Goal: Information Seeking & Learning: Understand process/instructions

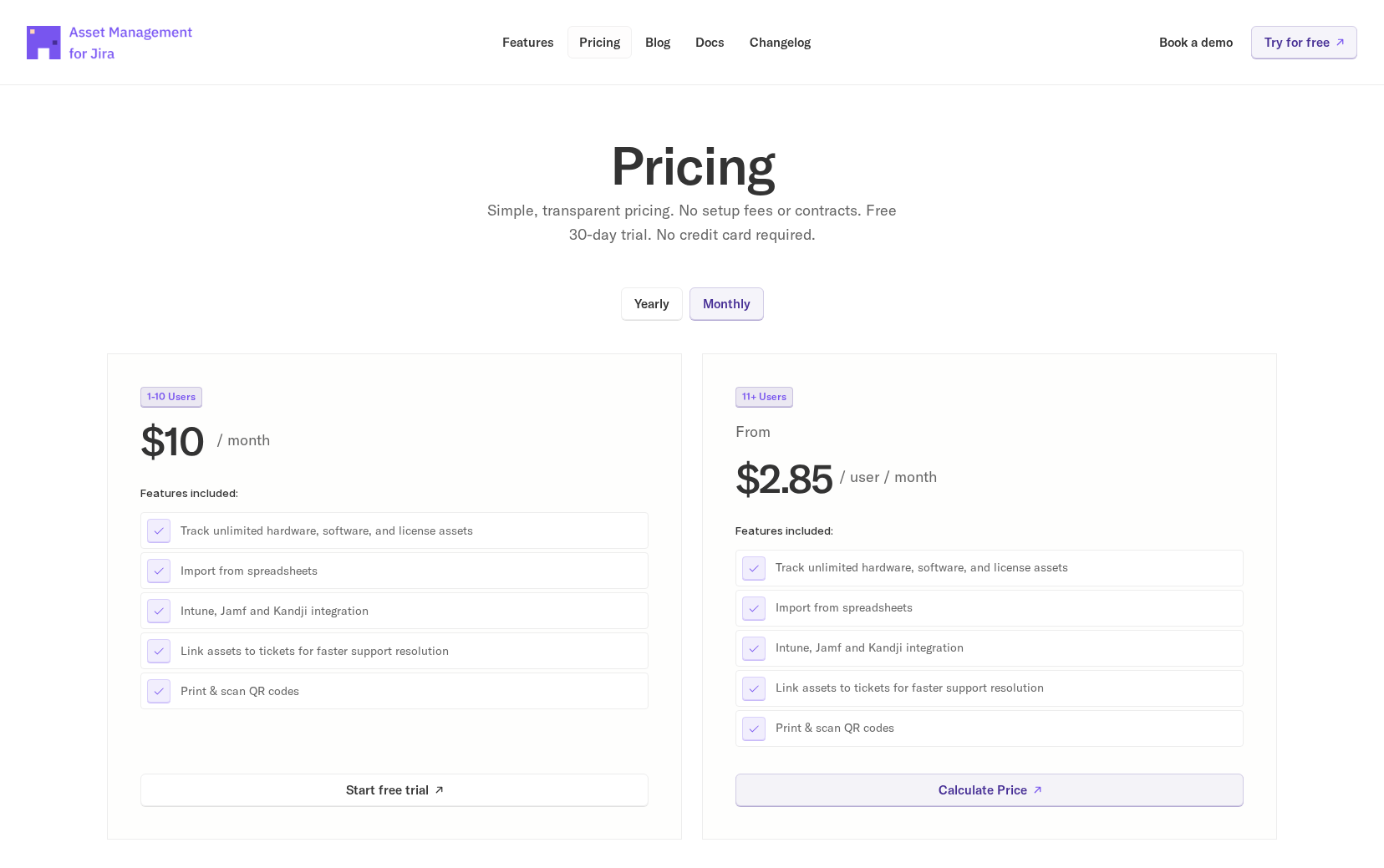
click at [590, 36] on p "Pricing" at bounding box center [599, 42] width 41 height 13
click at [509, 39] on p "Features" at bounding box center [528, 42] width 52 height 13
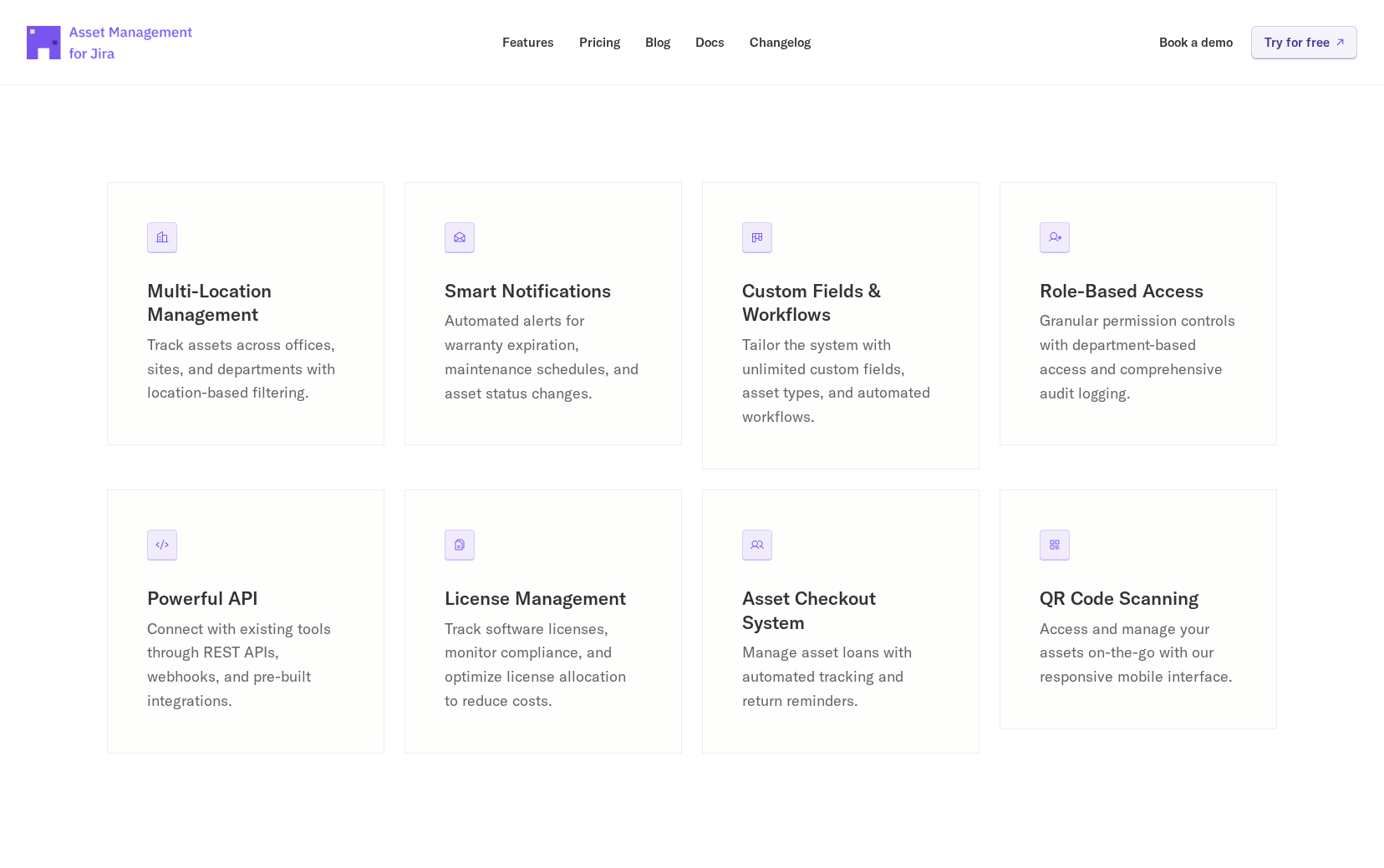
scroll to position [1930, 0]
click at [272, 369] on p "Track assets across offices, sites, and departments with location-based filteri…" at bounding box center [245, 368] width 197 height 72
click at [179, 284] on h3 "Multi-Location Management" at bounding box center [245, 301] width 197 height 48
click at [172, 253] on div "Multi-Location Management Track assets across offices, sites, and departments w…" at bounding box center [246, 312] width 277 height 264
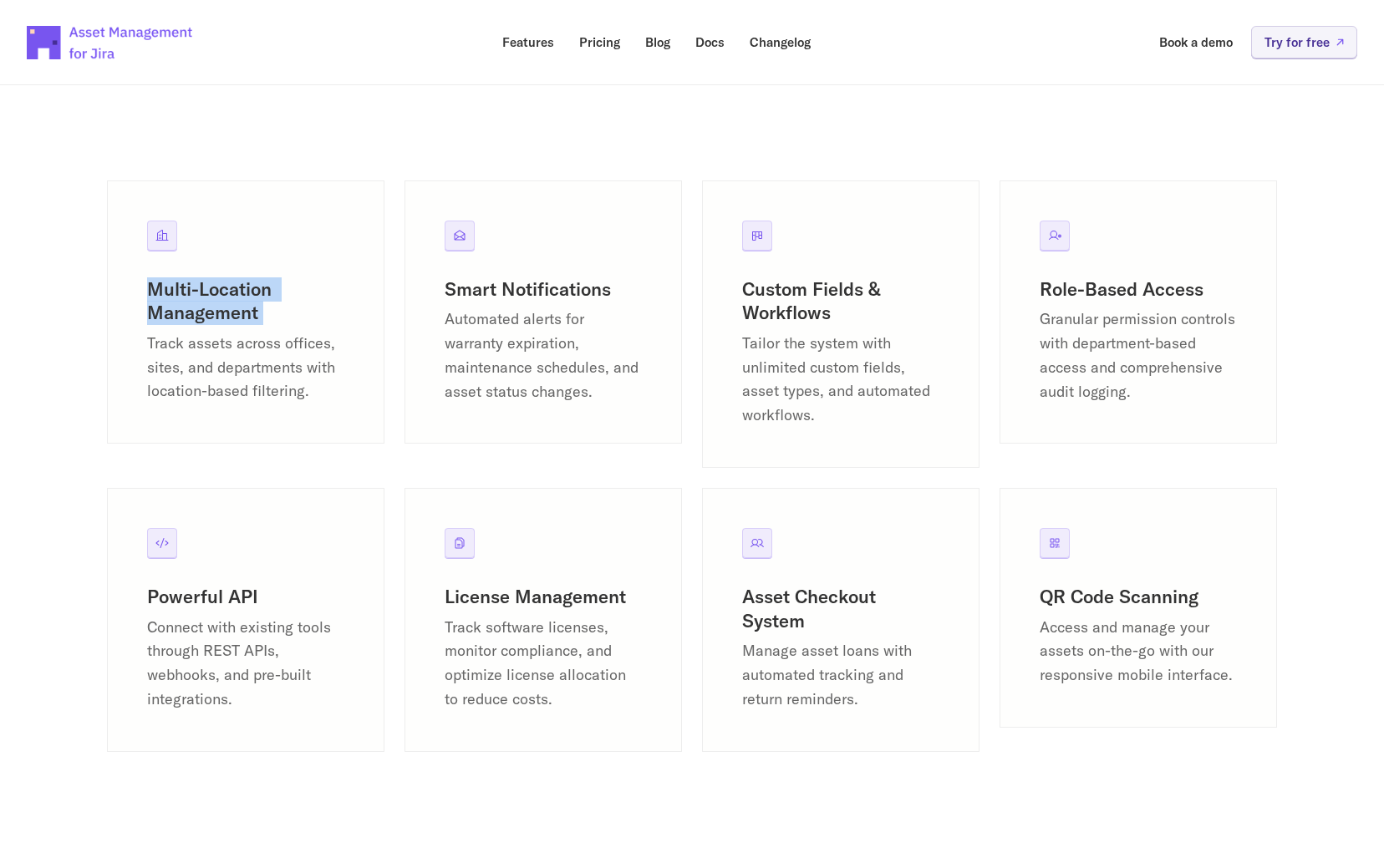
click at [172, 253] on div "Multi-Location Management Track assets across offices, sites, and departments w…" at bounding box center [246, 312] width 277 height 264
click at [166, 234] on icon at bounding box center [162, 235] width 13 height 11
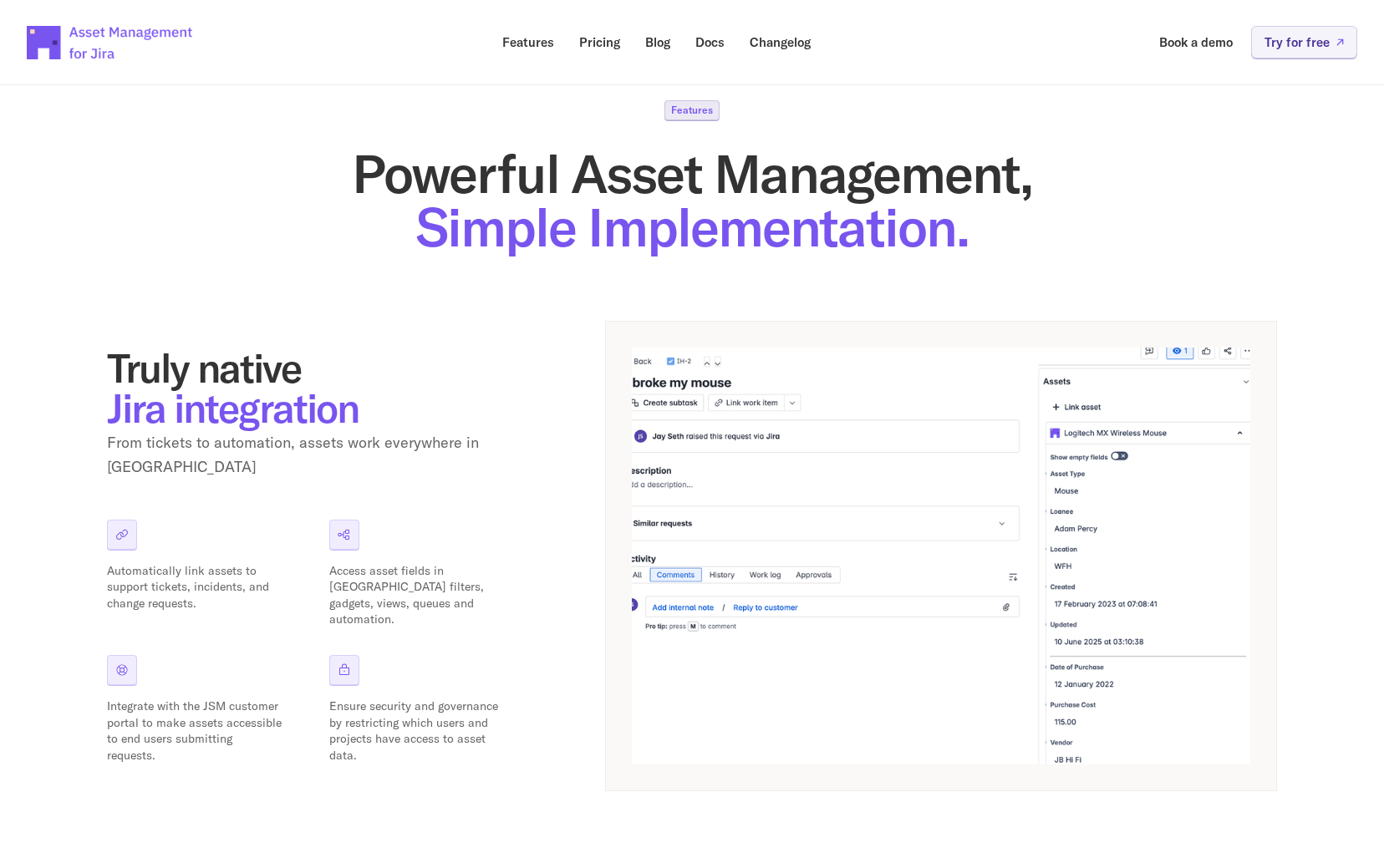
scroll to position [0, 0]
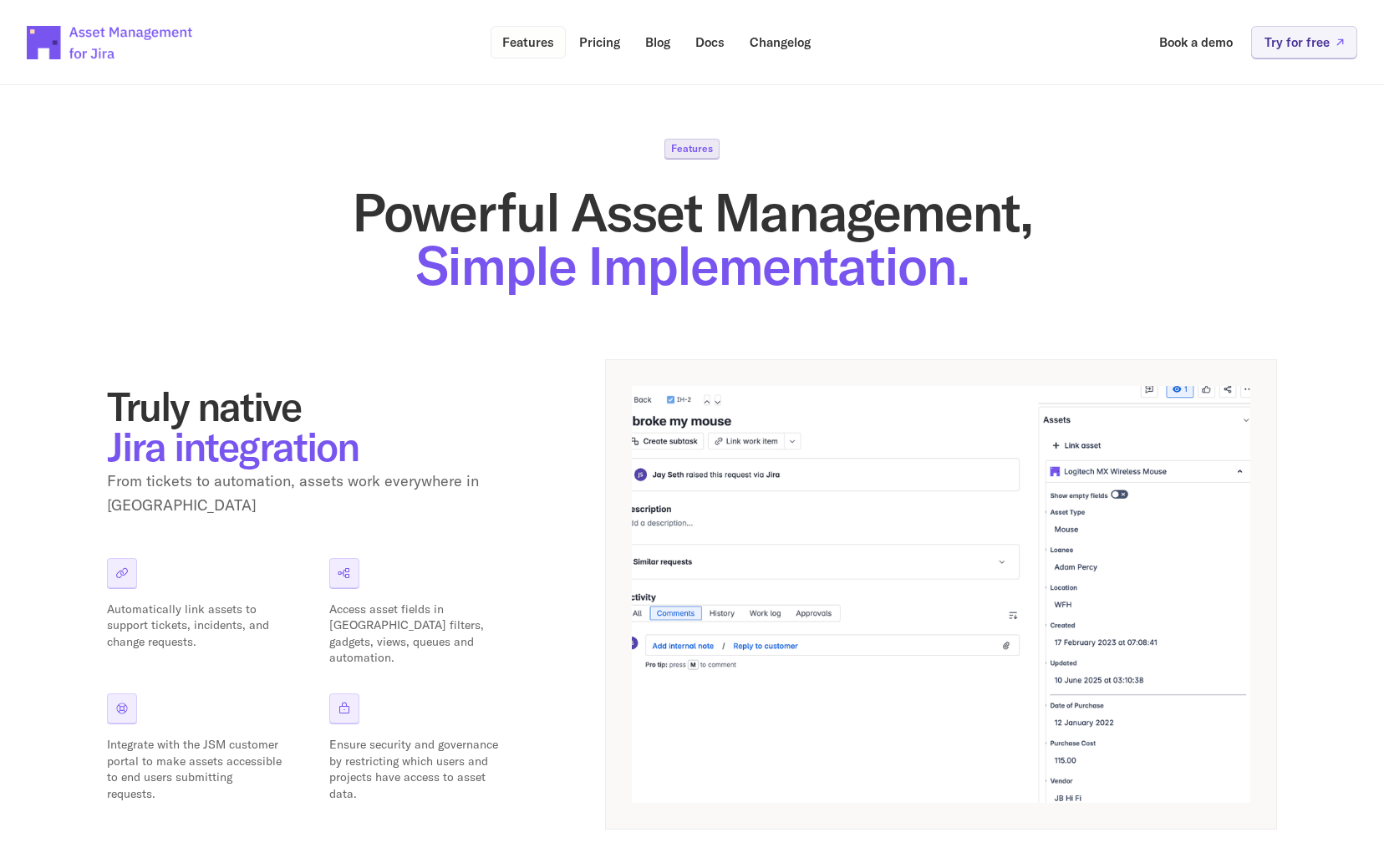
click at [548, 37] on p "Features" at bounding box center [528, 42] width 52 height 13
click at [666, 47] on p "Blog" at bounding box center [658, 42] width 25 height 13
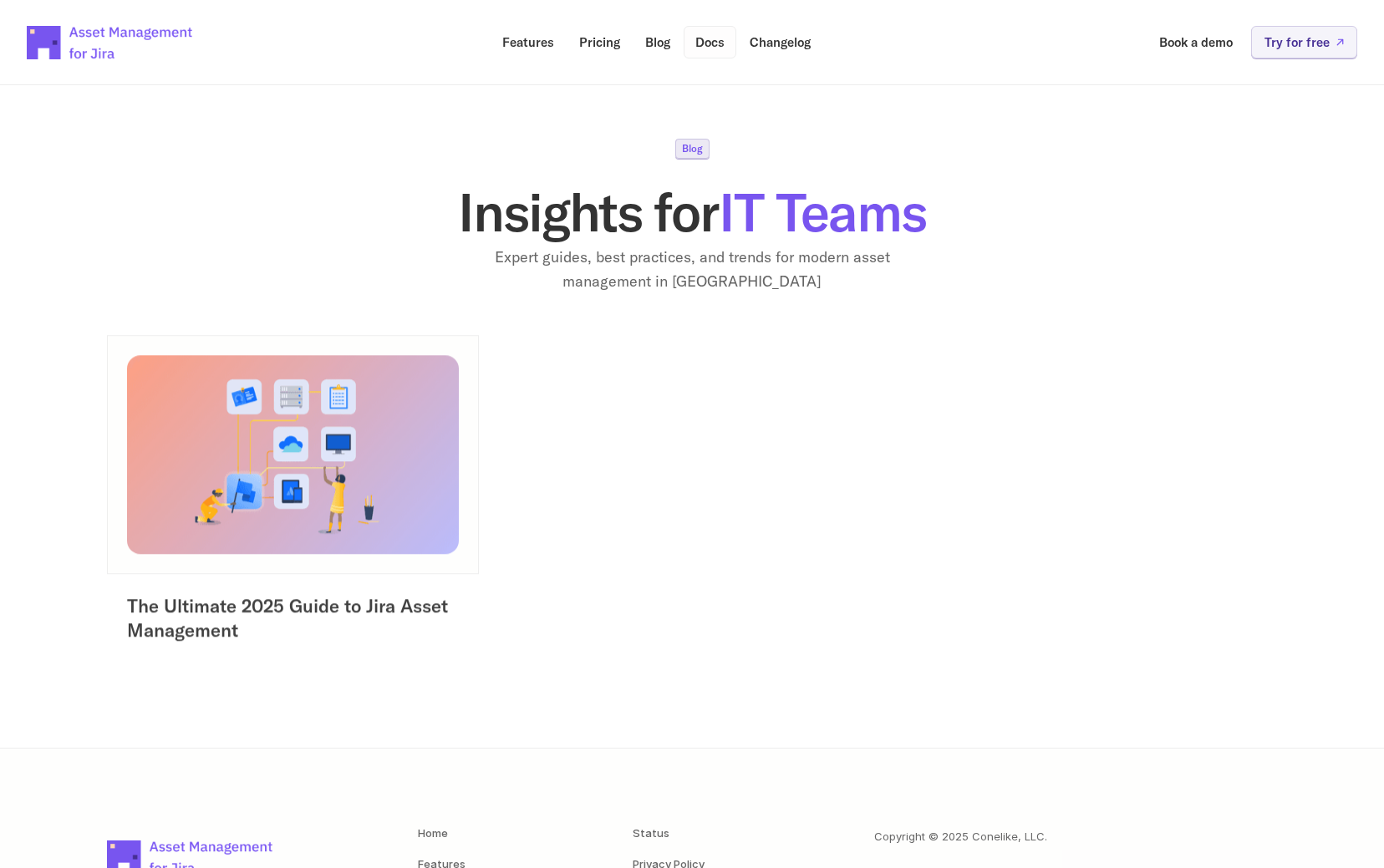
click at [712, 51] on link "Docs" at bounding box center [710, 42] width 53 height 33
click at [605, 42] on p "Pricing" at bounding box center [599, 42] width 41 height 13
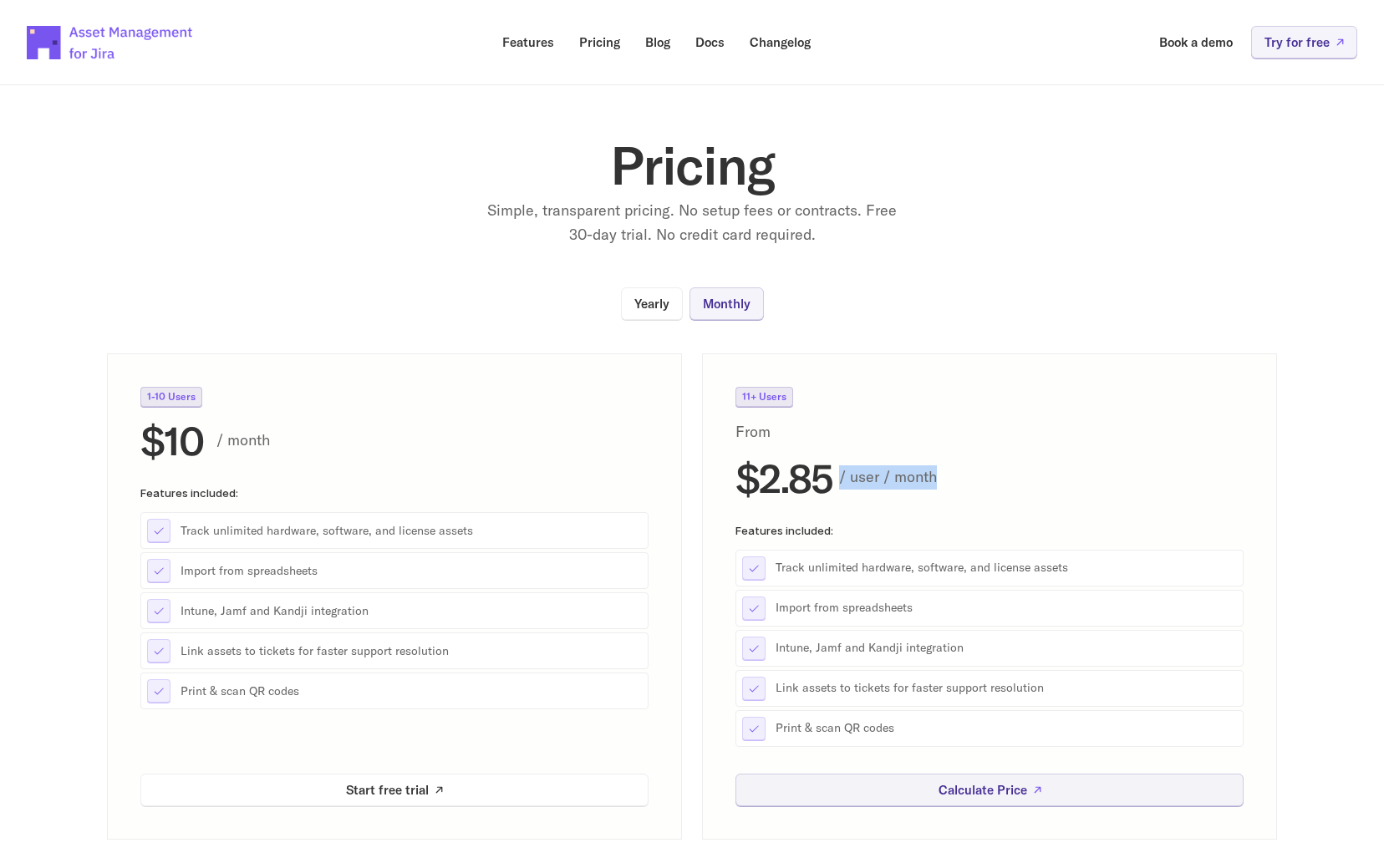
drag, startPoint x: 841, startPoint y: 467, endPoint x: 1000, endPoint y: 481, distance: 159.6
click at [1000, 481] on p "/ user / month" at bounding box center [1041, 477] width 405 height 24
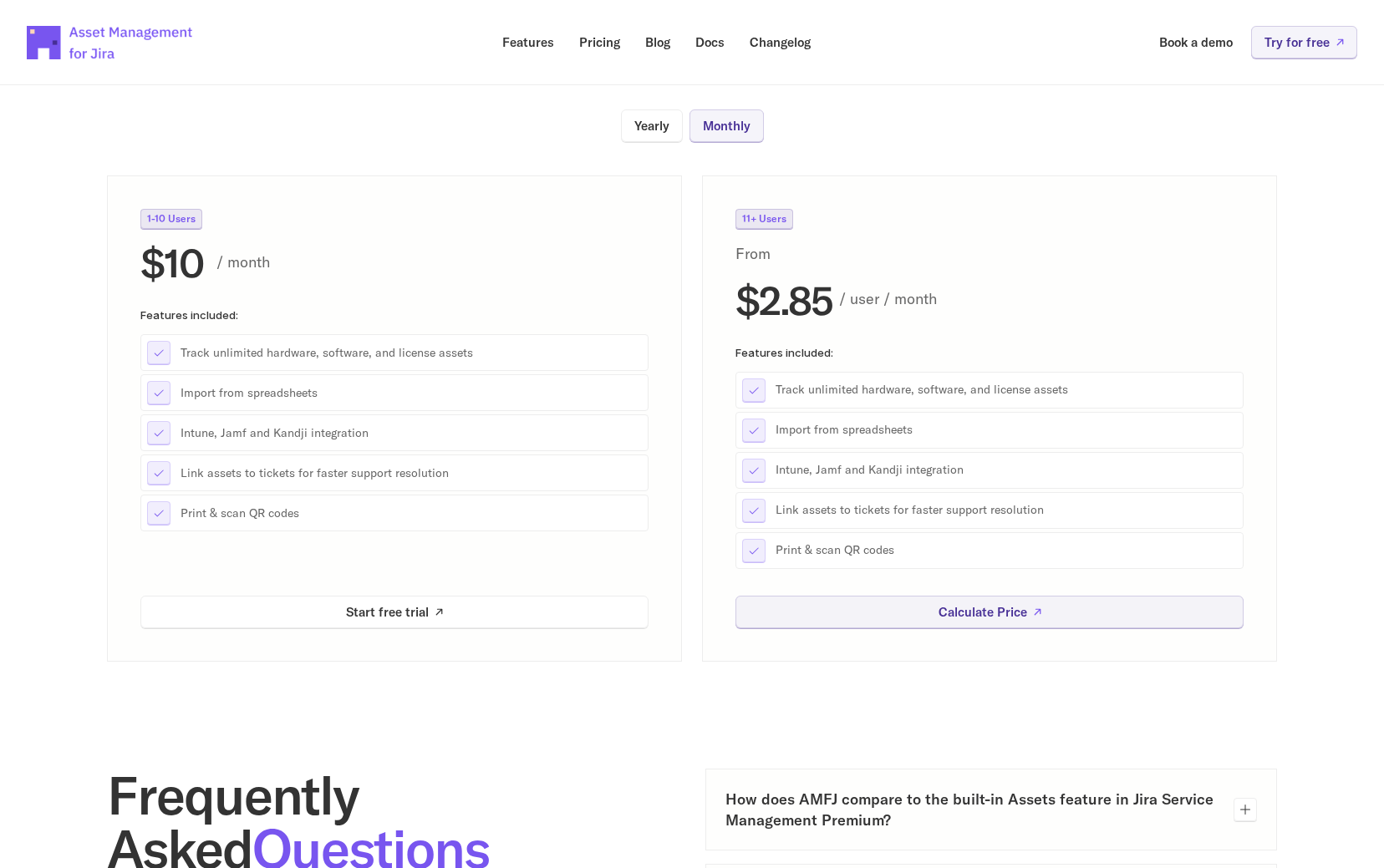
scroll to position [177, 0]
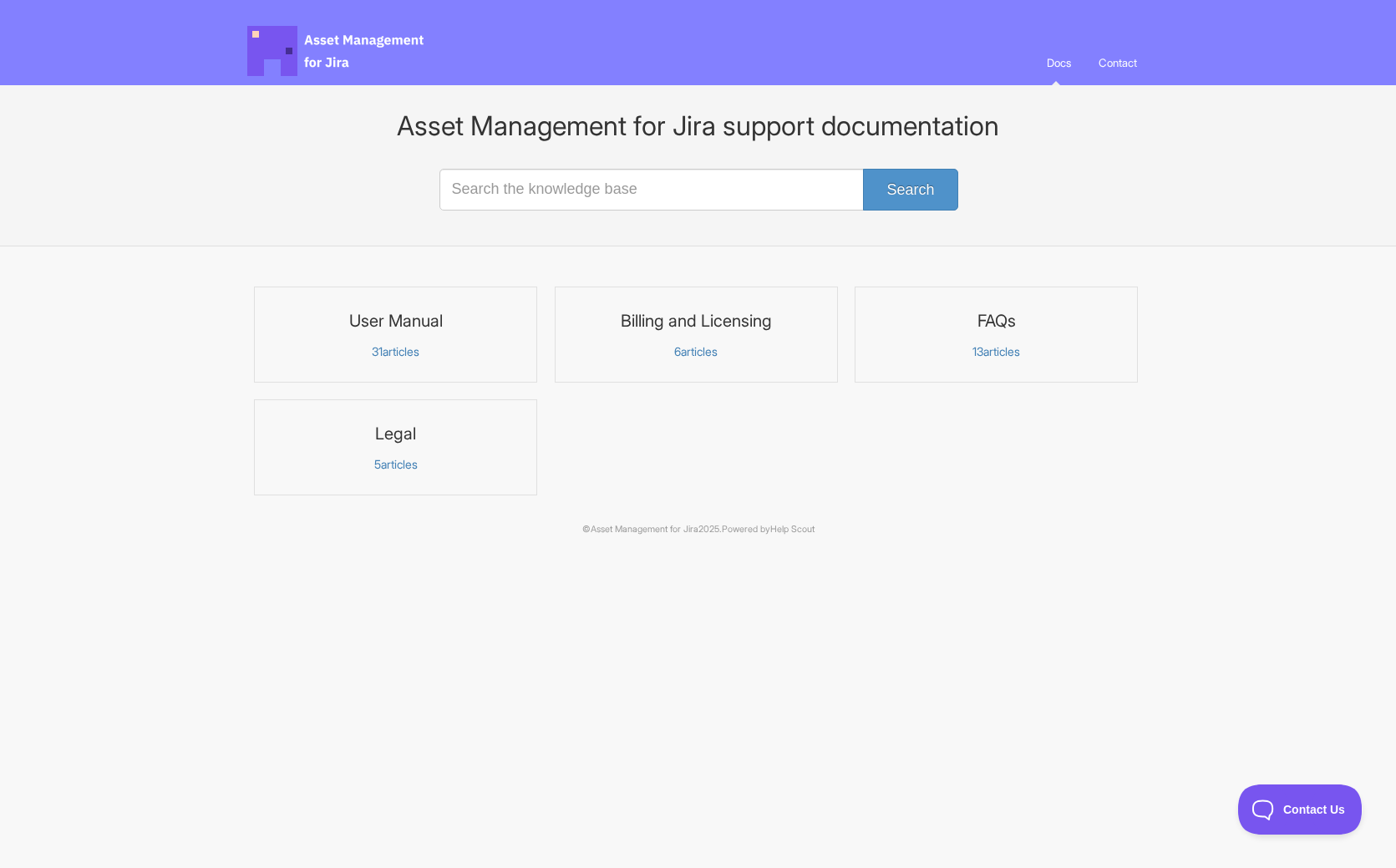
click at [461, 357] on p "31 articles" at bounding box center [396, 352] width 261 height 15
click at [463, 342] on link "User Manual 31 articles" at bounding box center [396, 334] width 283 height 96
click at [910, 375] on link "FAQs 13 articles" at bounding box center [996, 334] width 283 height 96
click at [473, 323] on h3 "User Manual" at bounding box center [396, 321] width 261 height 22
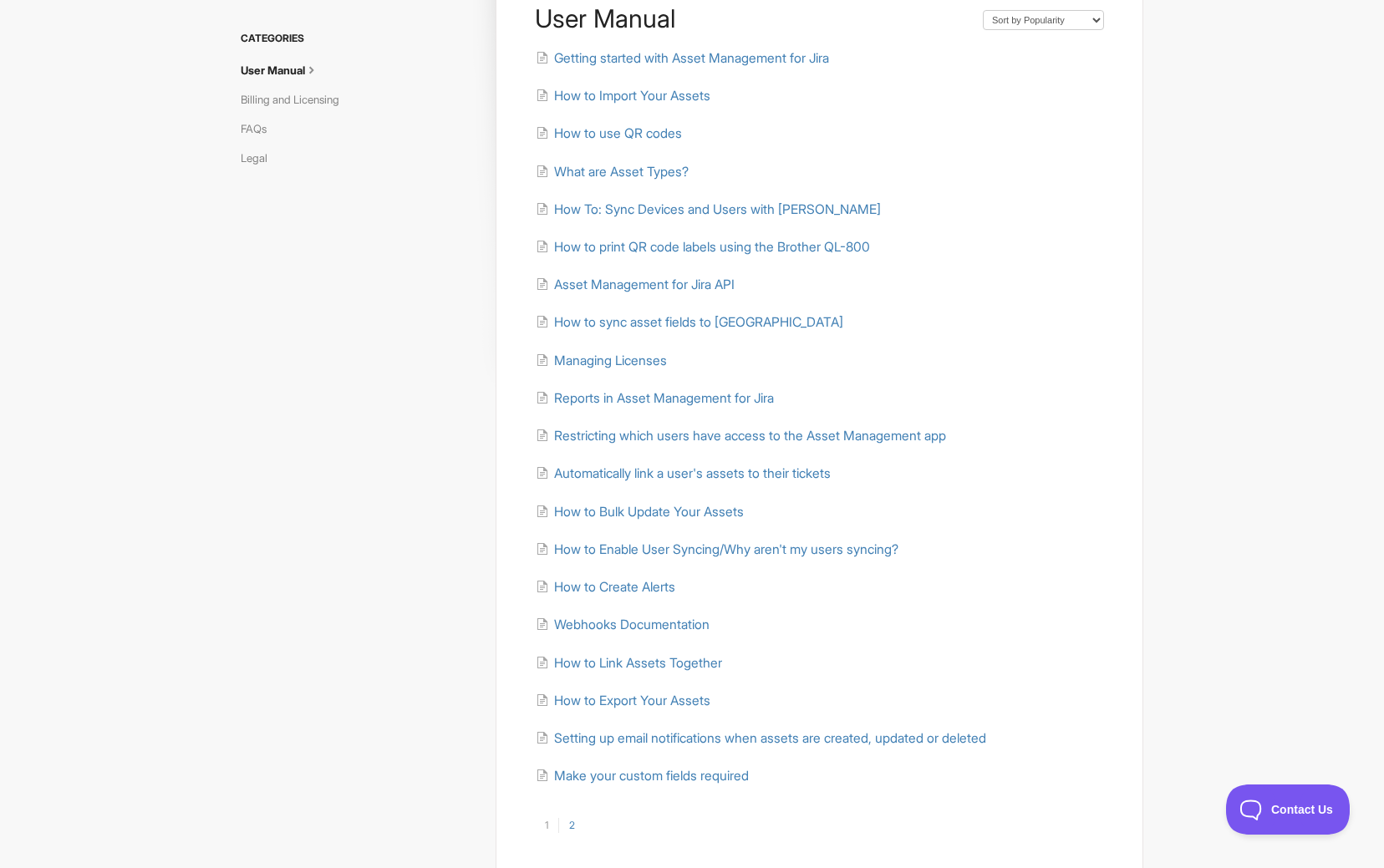
scroll to position [147, 0]
click at [647, 130] on span "How to use QR codes" at bounding box center [618, 132] width 128 height 16
click at [730, 59] on span "Getting started with Asset Management for Jira" at bounding box center [692, 57] width 275 height 16
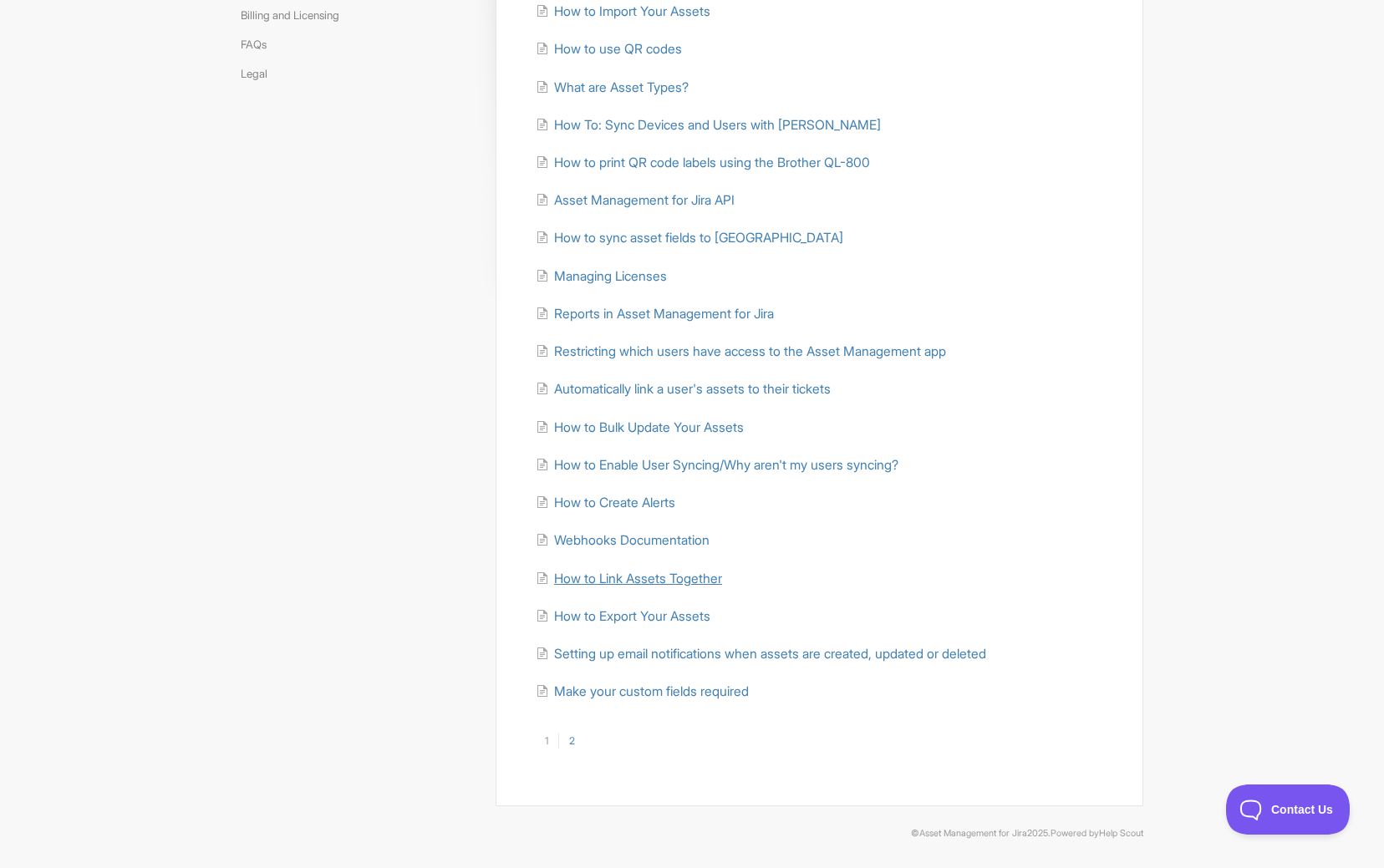
click at [703, 582] on span "How to Link Assets Together" at bounding box center [638, 578] width 168 height 16
click at [573, 740] on link "2" at bounding box center [572, 741] width 27 height 15
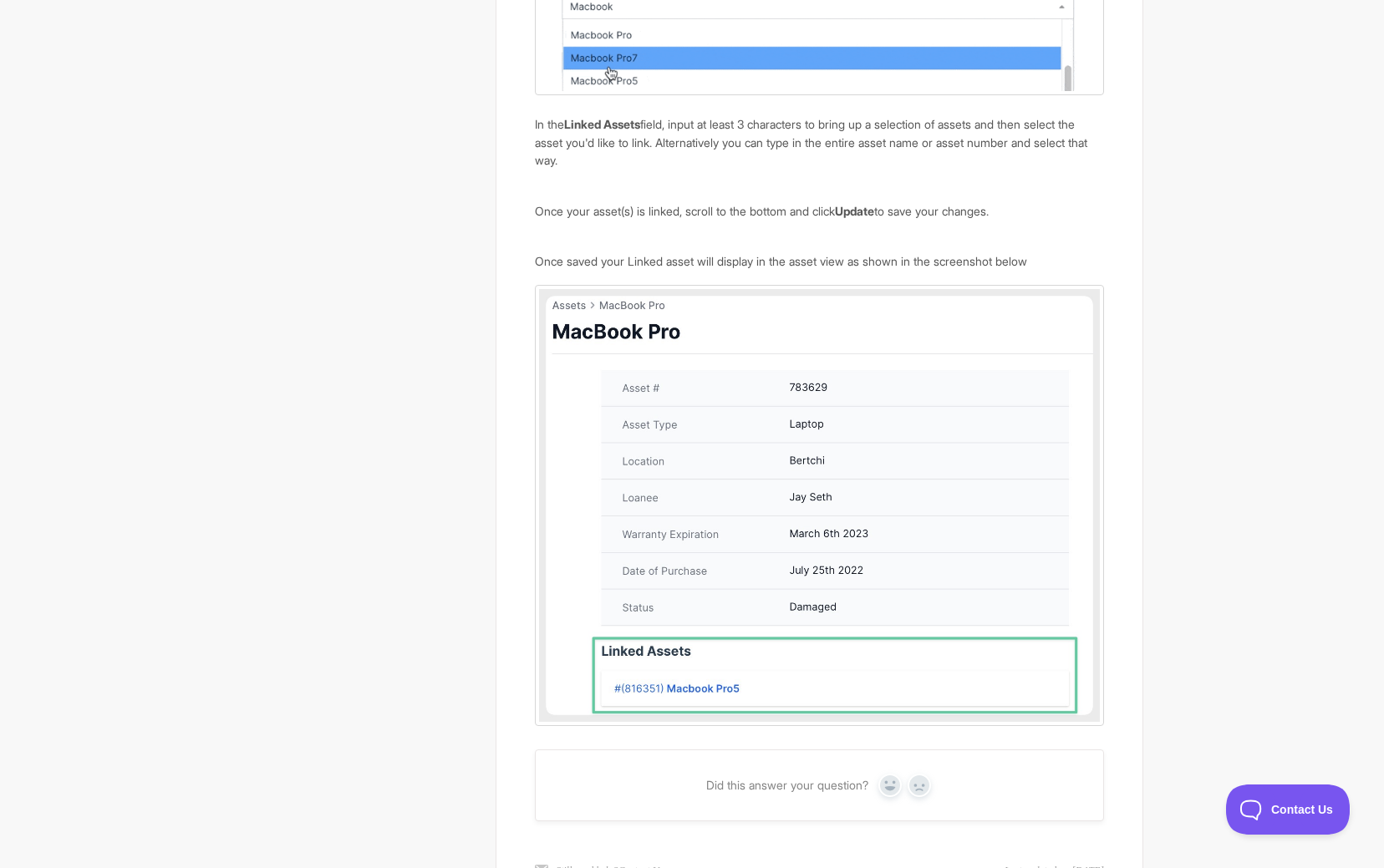
scroll to position [841, 0]
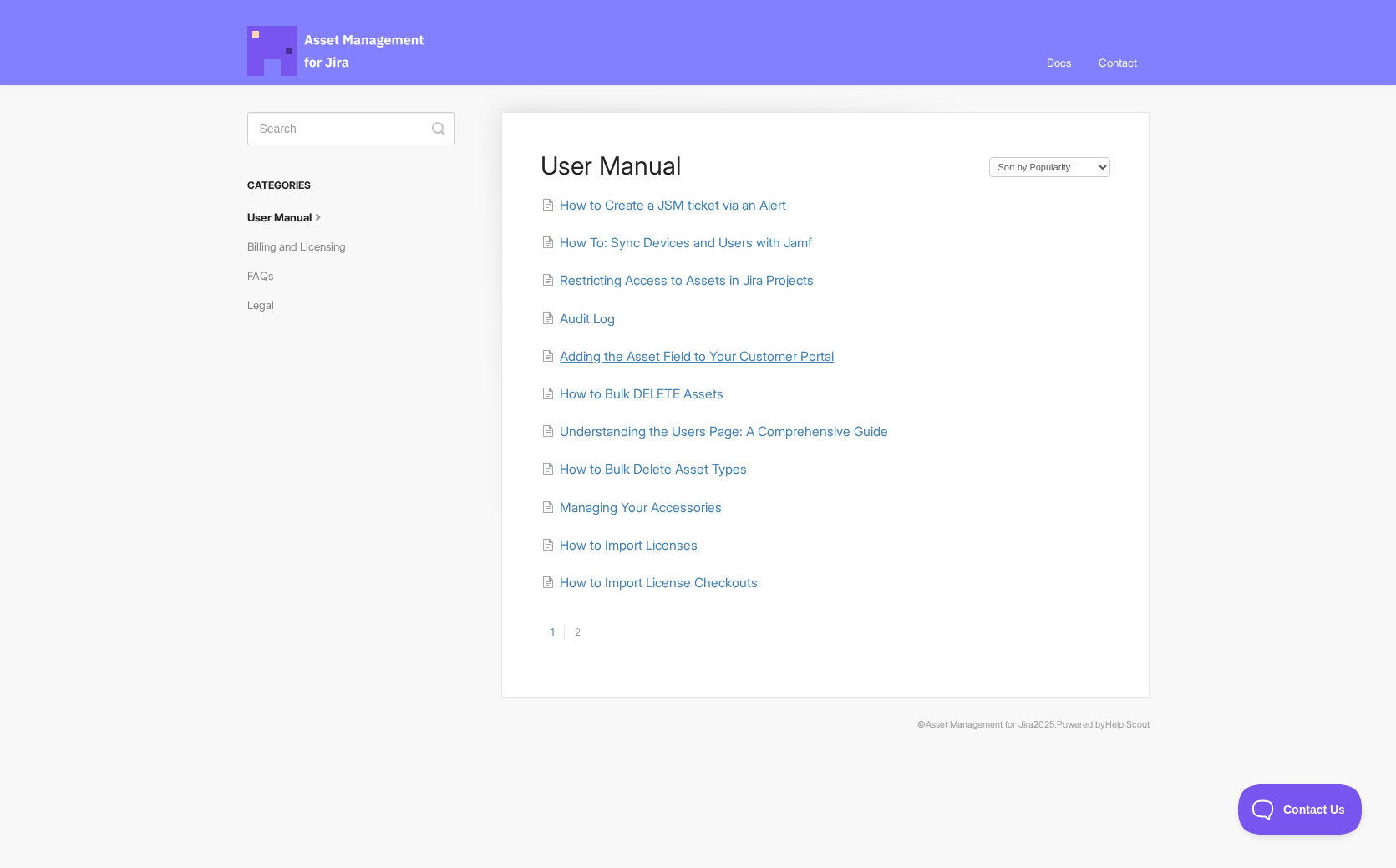
click at [783, 360] on span "Adding the Asset Field to Your Customer Portal" at bounding box center [696, 356] width 274 height 16
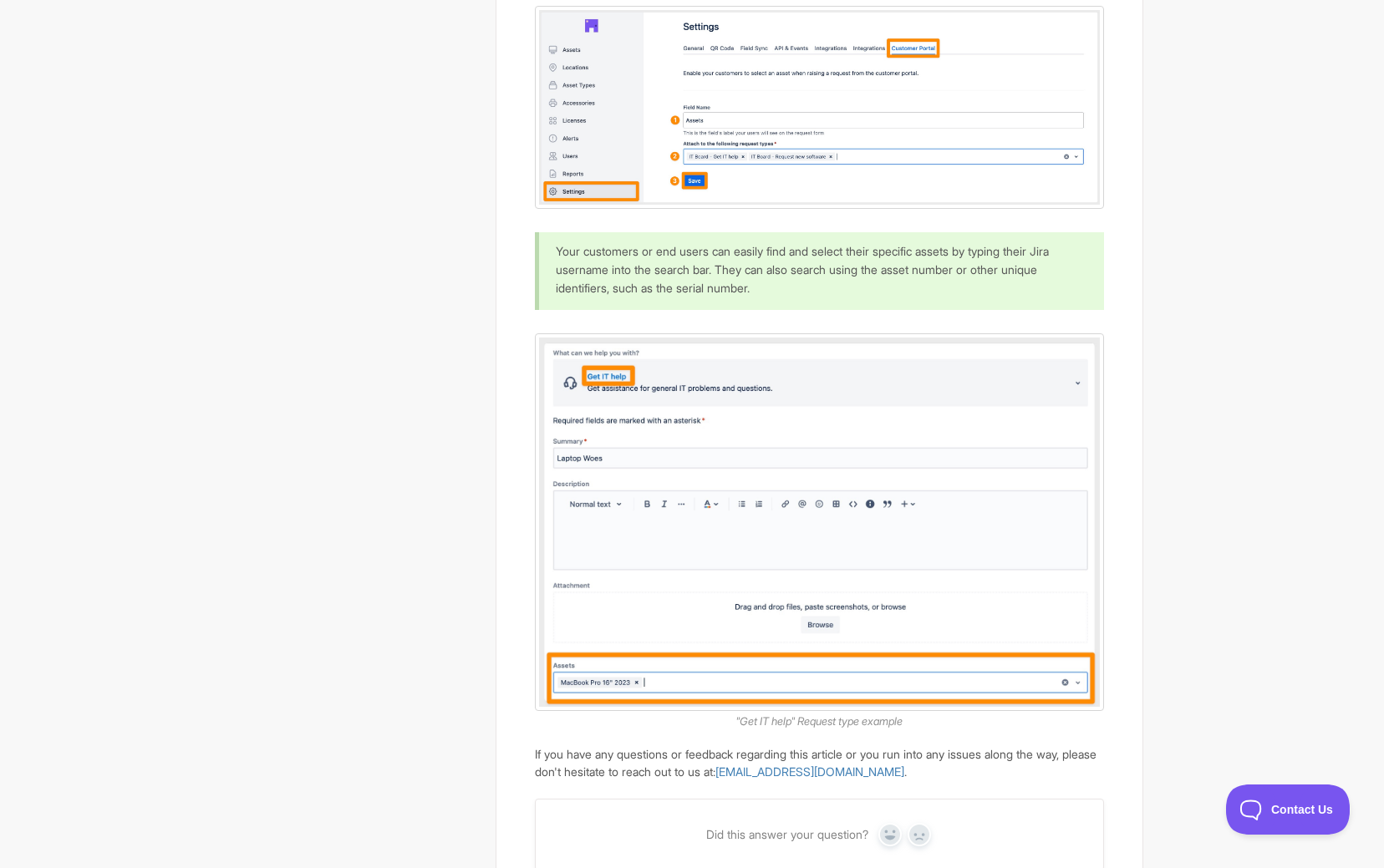
scroll to position [893, 0]
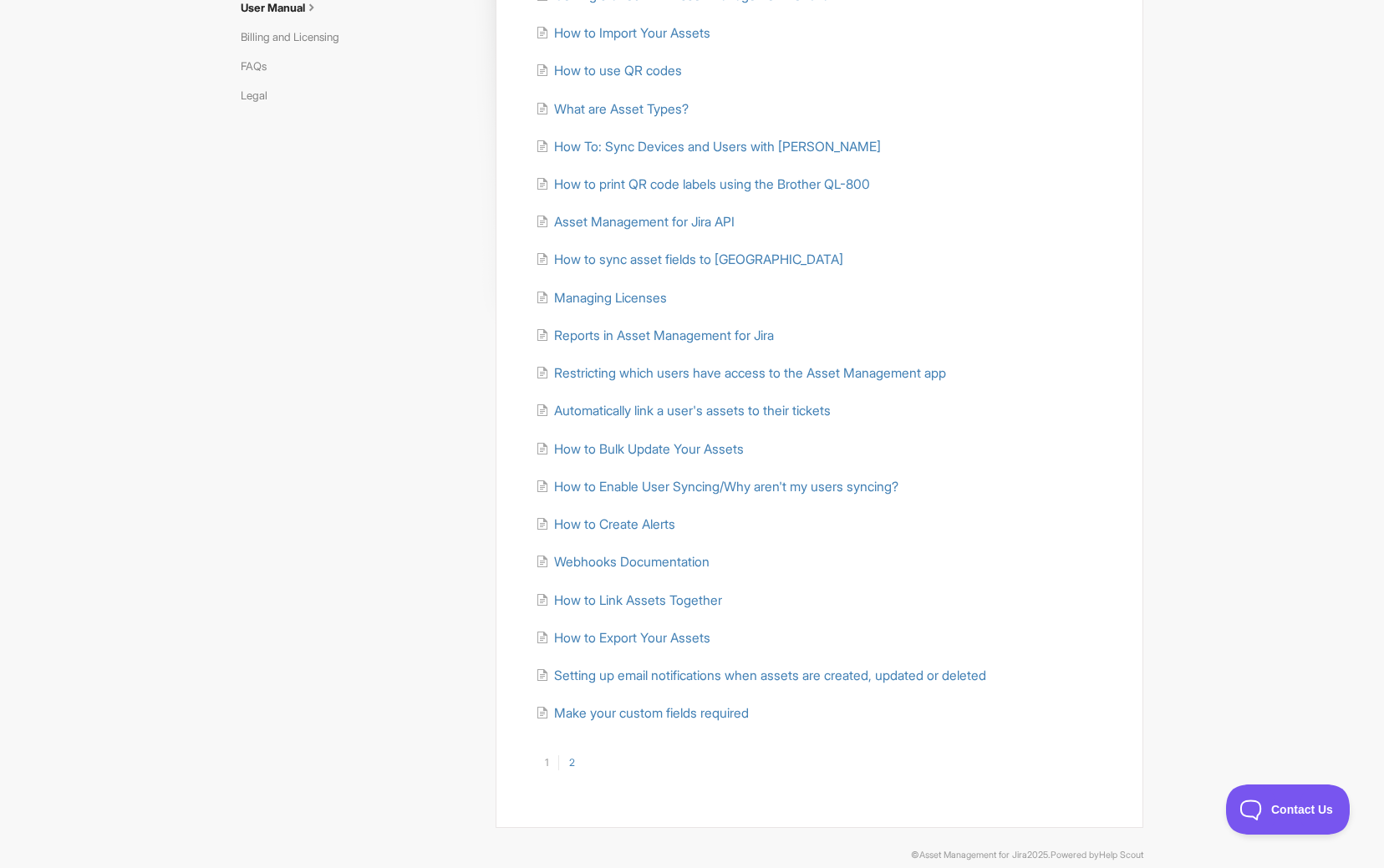
scroll to position [210, 0]
